Goal: Information Seeking & Learning: Understand process/instructions

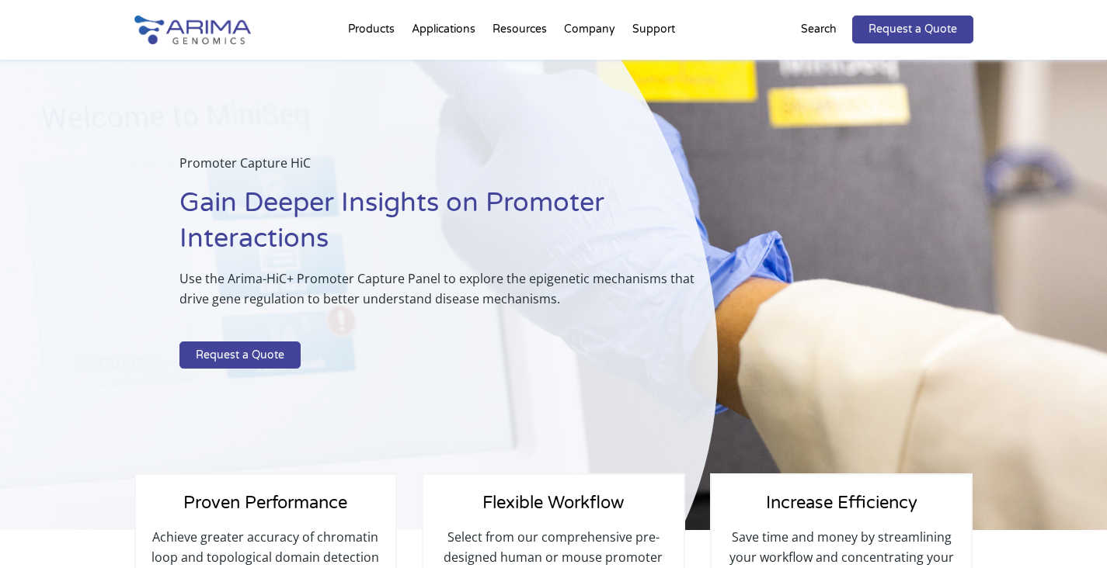
select select "Other/Non-US"
select select "[GEOGRAPHIC_DATA]"
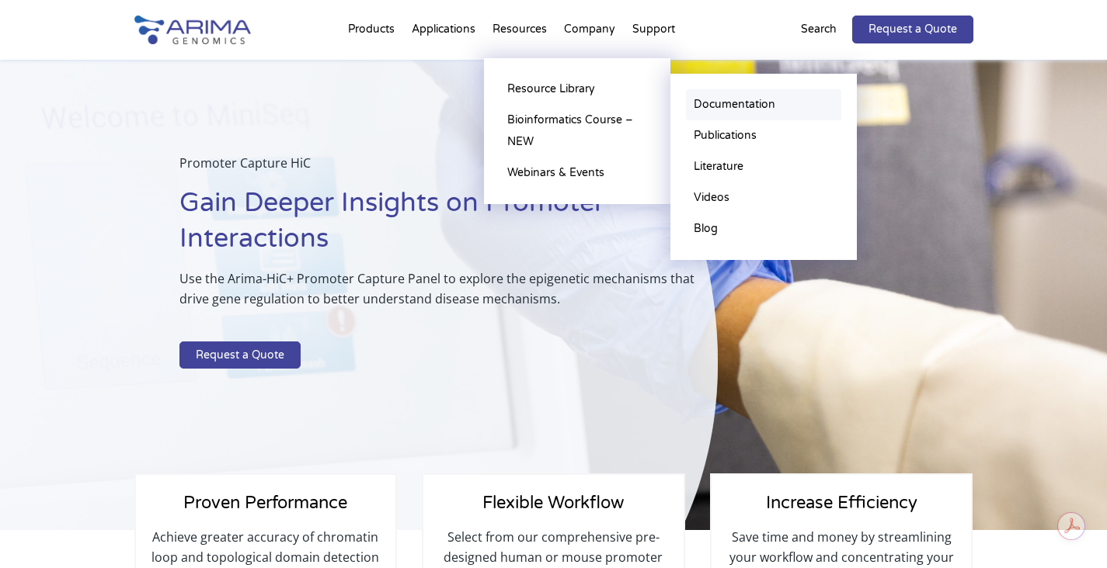
click at [759, 104] on link "Documentation" at bounding box center [763, 104] width 155 height 31
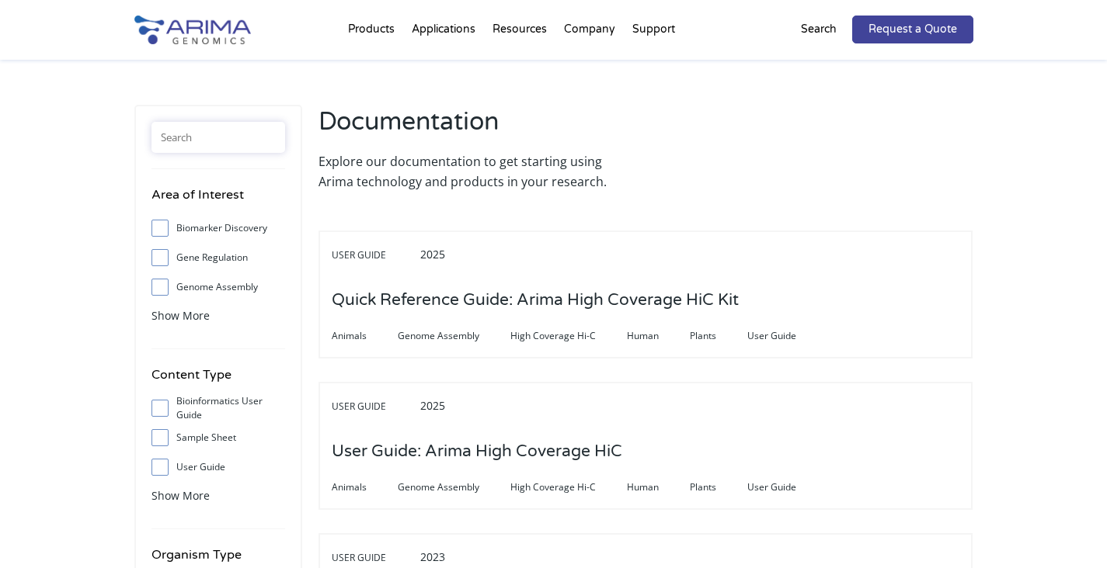
click at [224, 137] on input "text" at bounding box center [218, 137] width 134 height 31
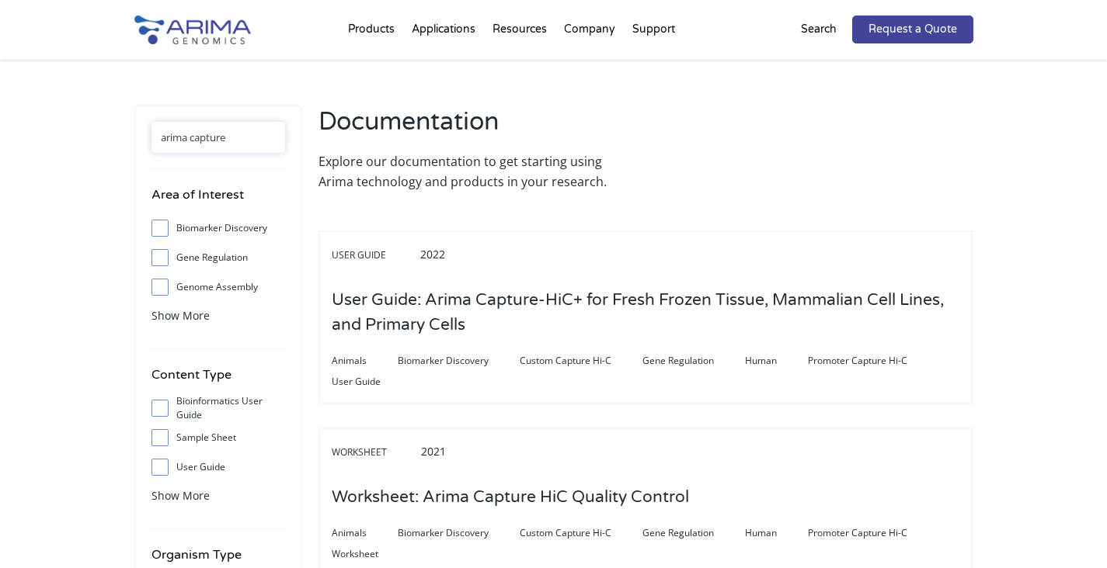
drag, startPoint x: 248, startPoint y: 145, endPoint x: -9, endPoint y: 89, distance: 263.0
type input "capture"
click at [207, 460] on label "User Guide" at bounding box center [218, 467] width 134 height 23
click at [165, 462] on input "User Guide" at bounding box center [160, 467] width 10 height 10
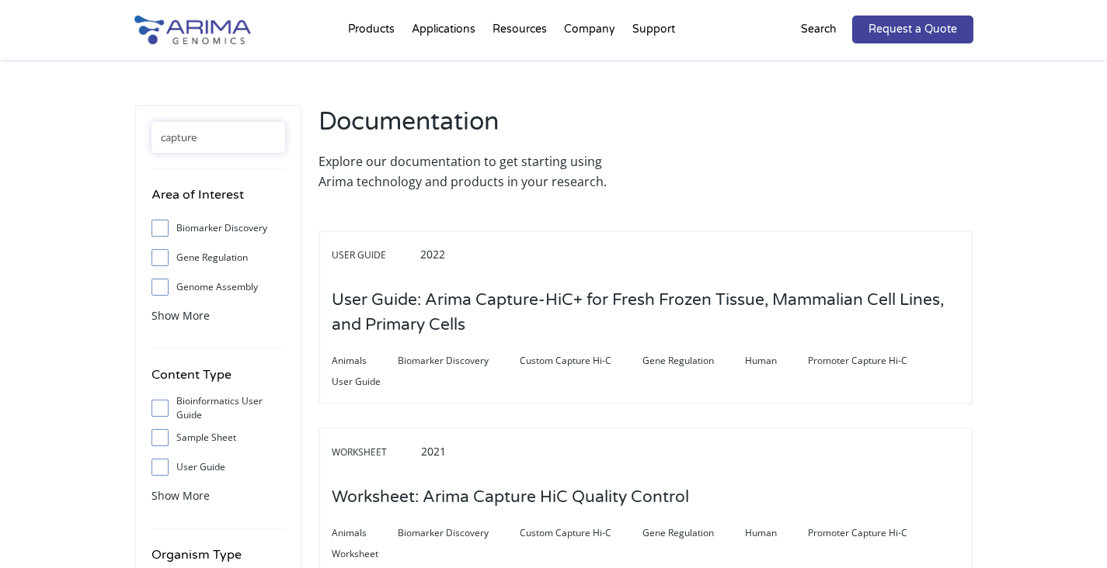
checkbox input "true"
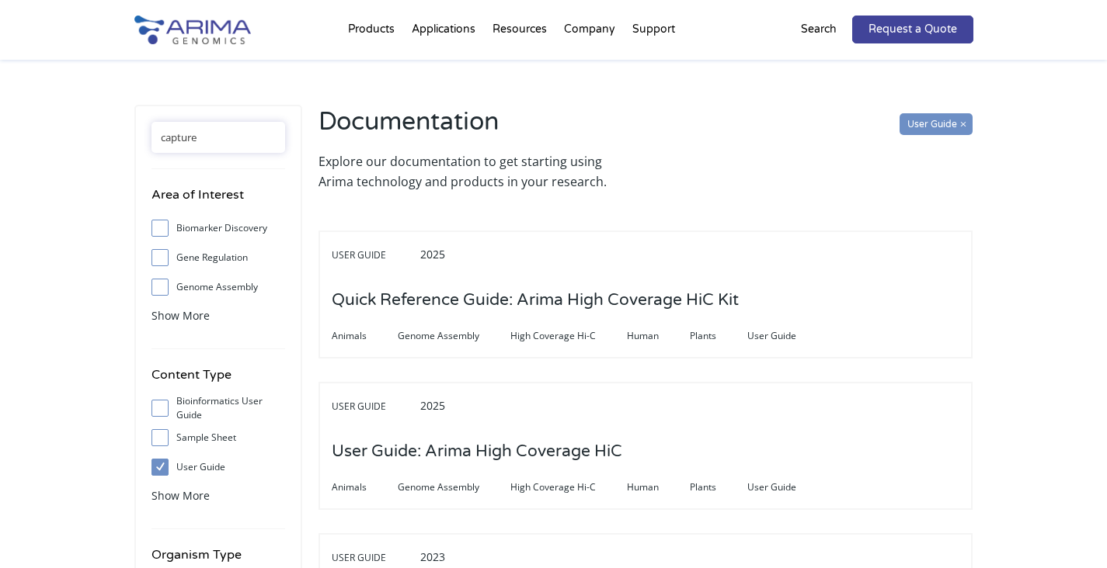
drag, startPoint x: 208, startPoint y: 133, endPoint x: 68, endPoint y: 133, distance: 139.8
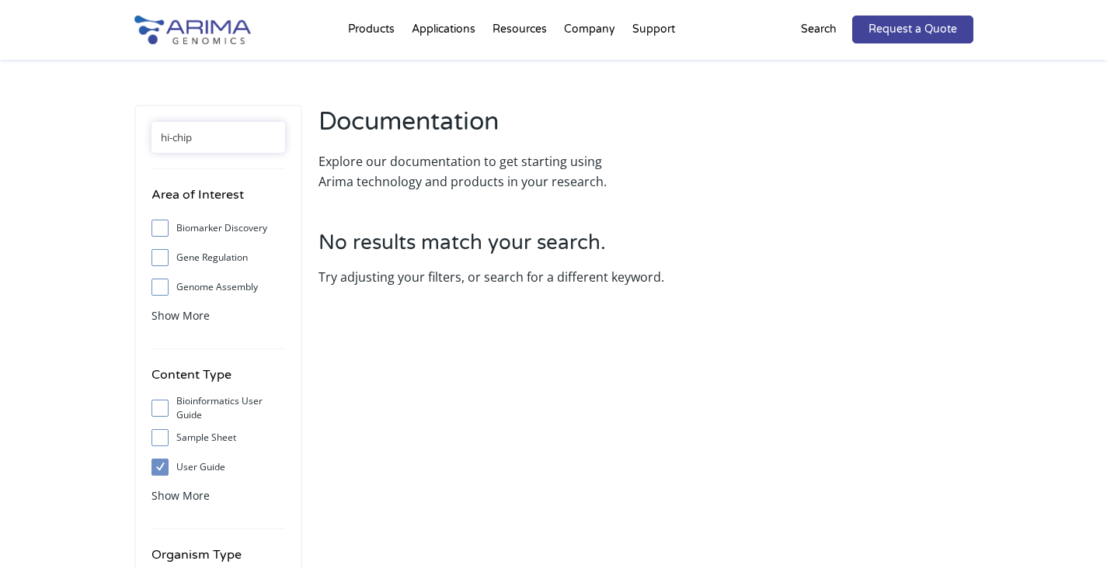
type input "hi-chip"
drag, startPoint x: 254, startPoint y: 145, endPoint x: 26, endPoint y: 99, distance: 232.2
click at [31, 106] on div "hi-chip Area of Interest Biomarker Discovery Gene Regulation Genome Assembly St…" at bounding box center [553, 515] width 1107 height 910
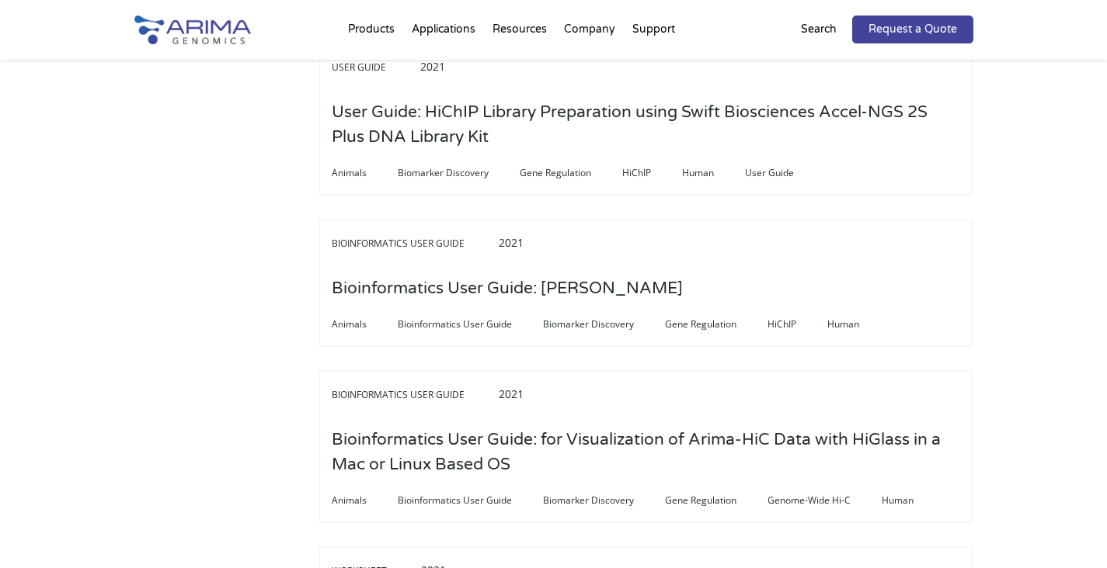
scroll to position [5214, 0]
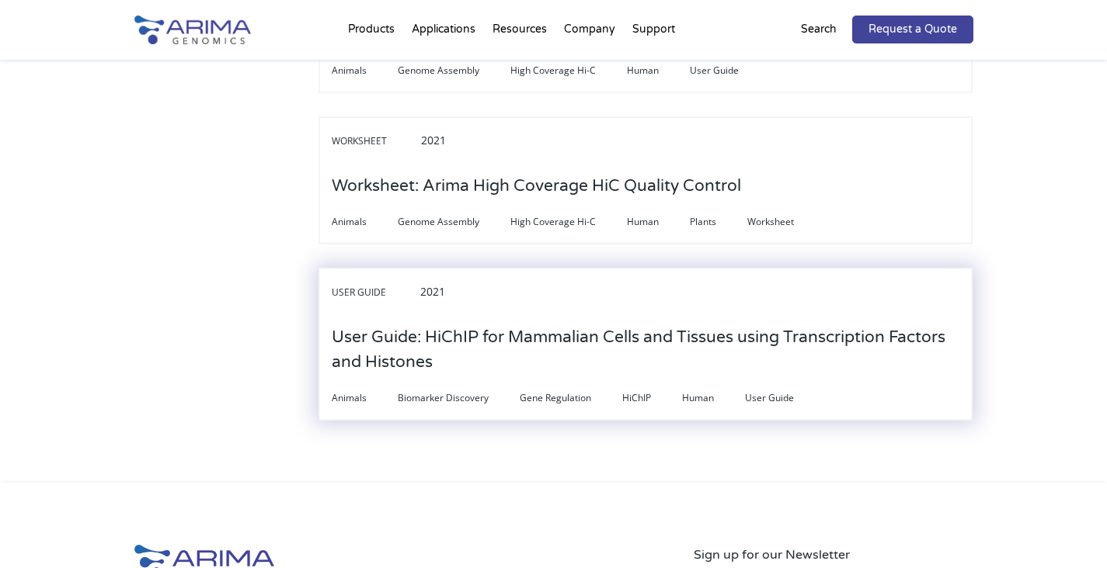
click at [620, 314] on h3 "User Guide: HiChIP for Mammalian Cells and Tissues using Transcription Factors …" at bounding box center [645, 350] width 627 height 73
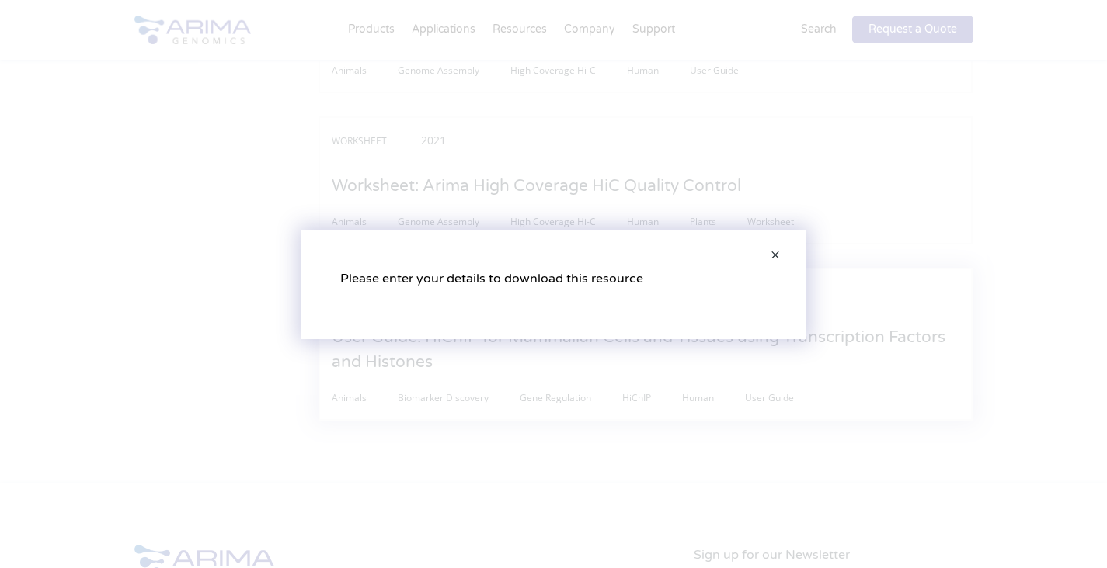
scroll to position [0, 0]
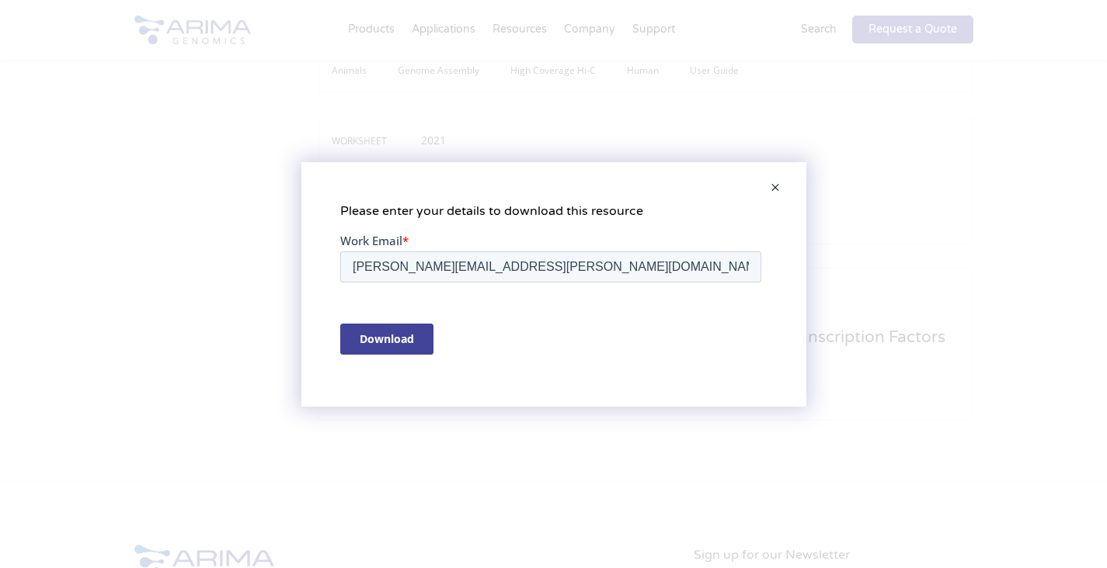
click at [395, 334] on input "Download" at bounding box center [385, 338] width 93 height 31
